Goal: Find specific page/section: Find specific page/section

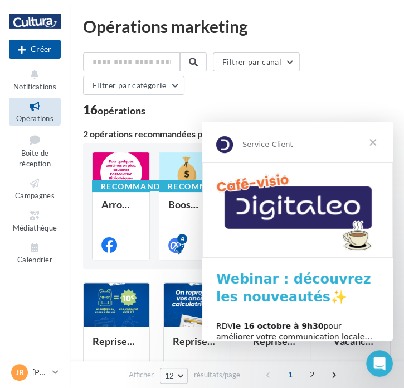
click at [377, 141] on span "Fermer" at bounding box center [373, 142] width 40 height 40
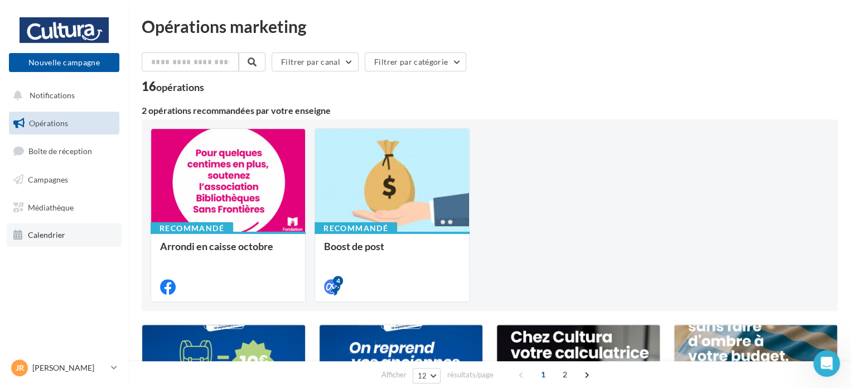
click at [58, 234] on span "Calendrier" at bounding box center [46, 234] width 37 height 9
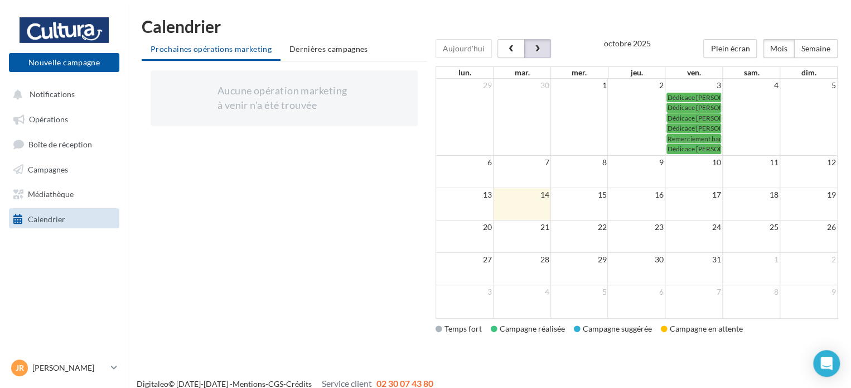
click at [526, 55] on button "button" at bounding box center [537, 48] width 27 height 19
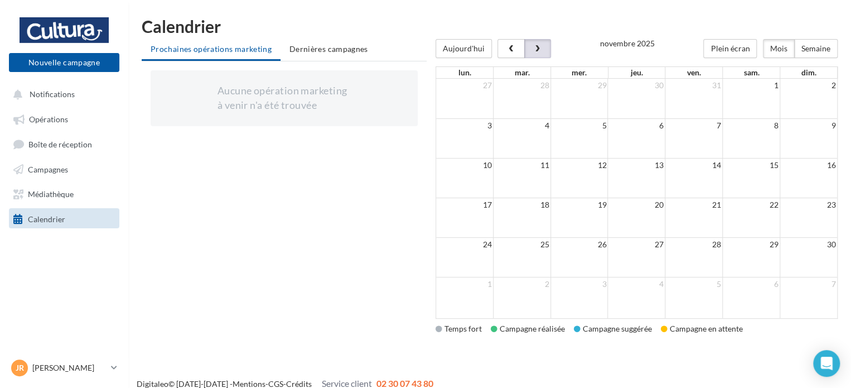
click at [547, 49] on button "button" at bounding box center [537, 48] width 27 height 19
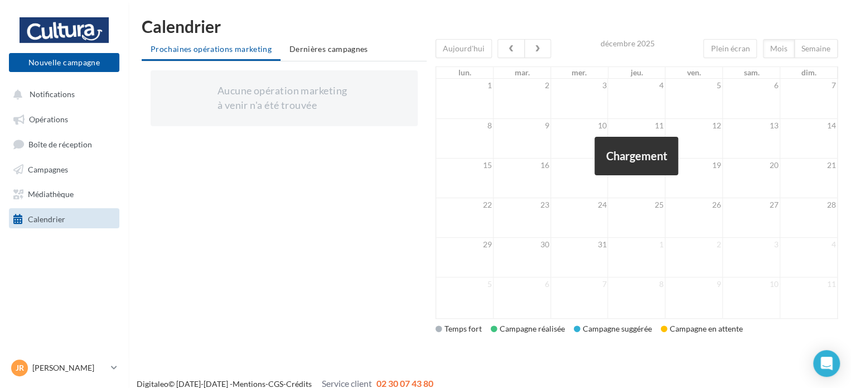
click at [512, 52] on div at bounding box center [637, 178] width 402 height 279
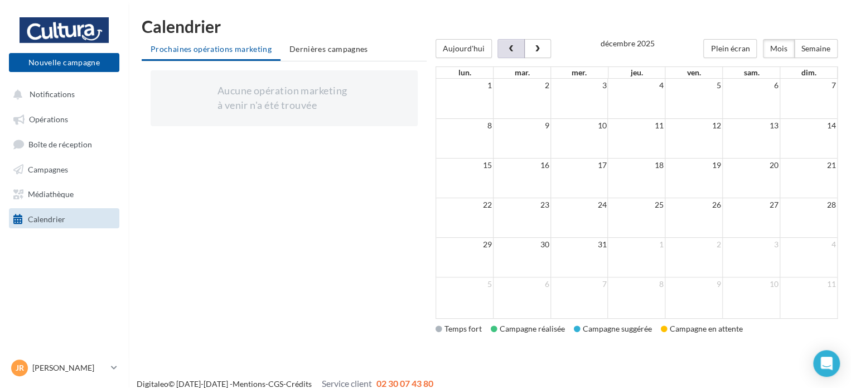
click at [512, 52] on span "button" at bounding box center [510, 49] width 9 height 8
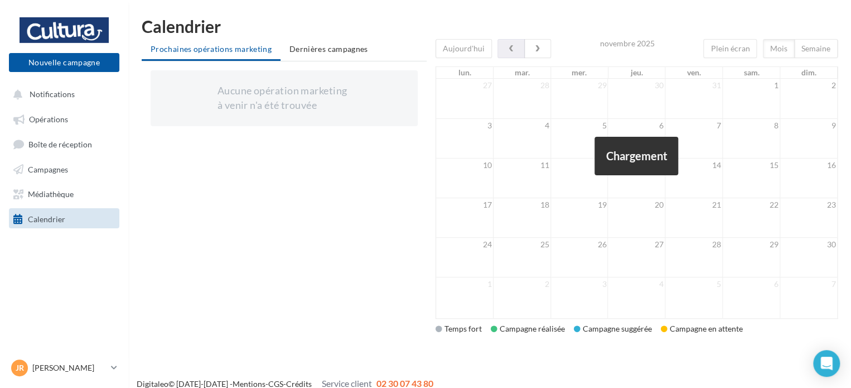
click at [512, 52] on div at bounding box center [637, 178] width 402 height 279
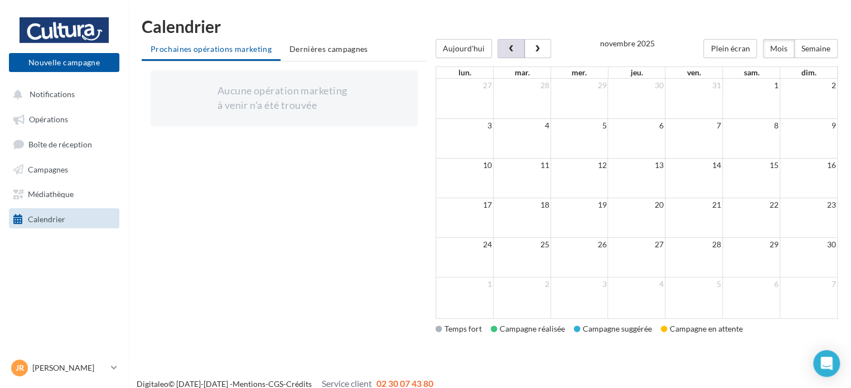
click at [512, 52] on span "button" at bounding box center [510, 49] width 9 height 8
